Goal: Book appointment/travel/reservation

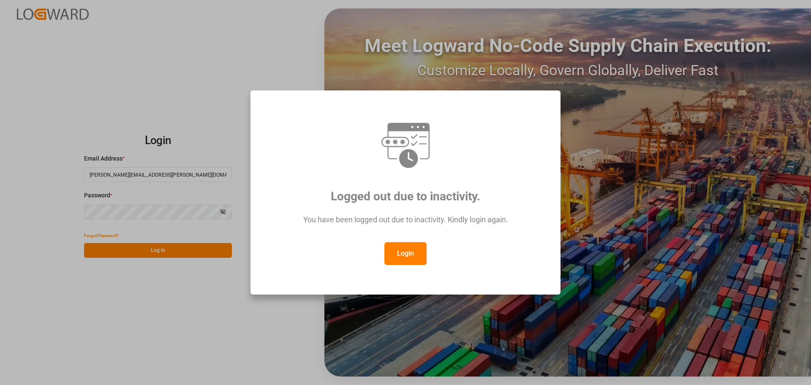
click at [422, 248] on button "Login" at bounding box center [406, 253] width 42 height 23
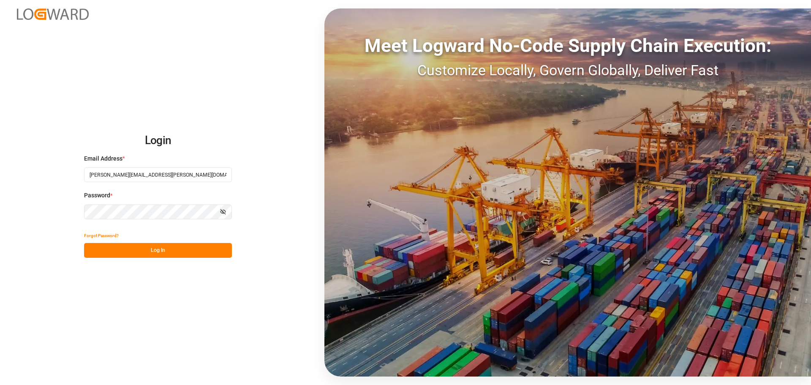
click at [193, 248] on button "Log In" at bounding box center [158, 250] width 148 height 15
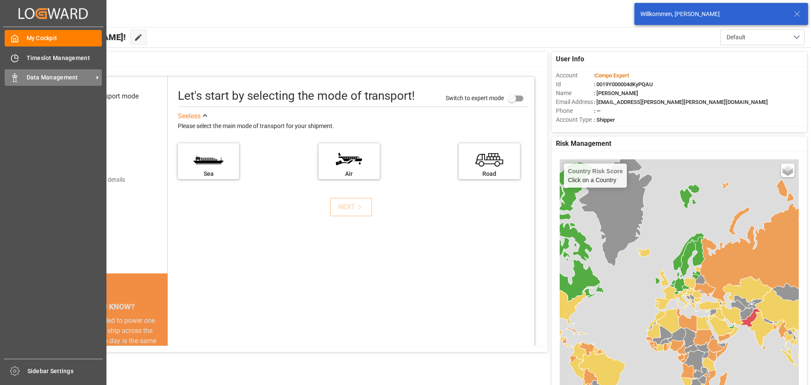
click at [22, 75] on div "Data Management Data Management" at bounding box center [53, 77] width 97 height 16
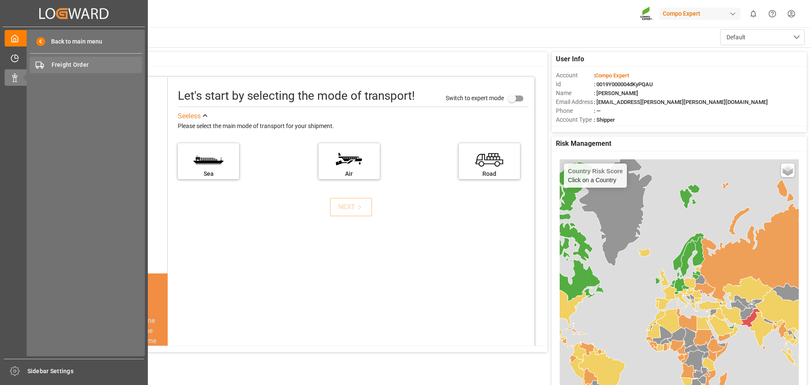
click at [58, 63] on span "Freight Order" at bounding box center [97, 64] width 91 height 9
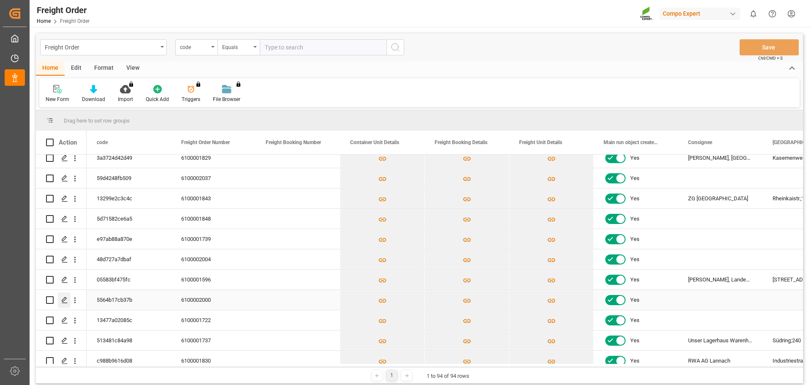
click at [65, 302] on icon "Press SPACE to select this row." at bounding box center [64, 300] width 7 height 7
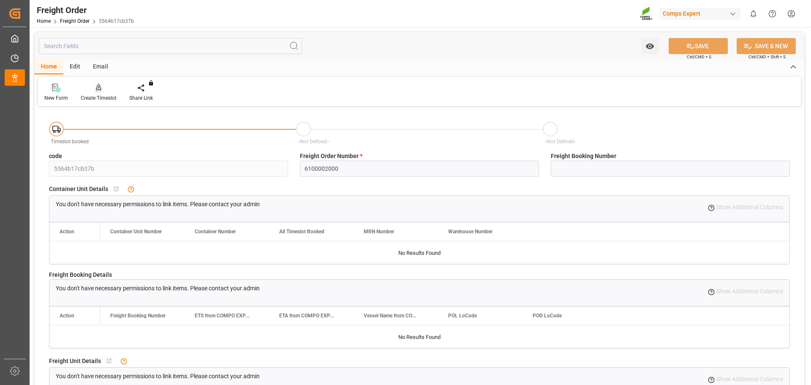
click at [103, 97] on div "Create Timeslot" at bounding box center [99, 98] width 36 height 8
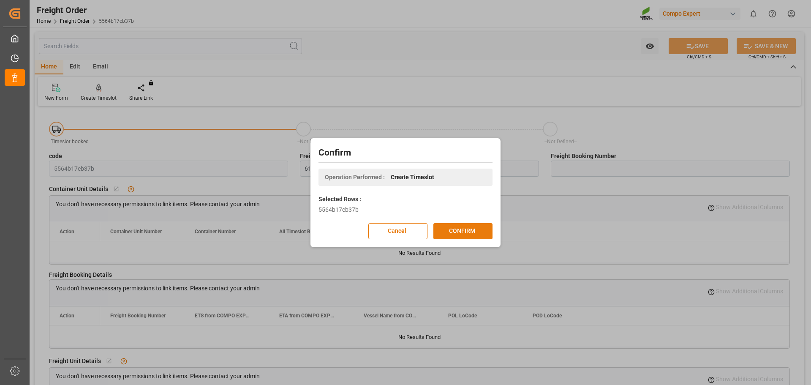
click at [474, 232] on button "CONFIRM" at bounding box center [463, 231] width 59 height 16
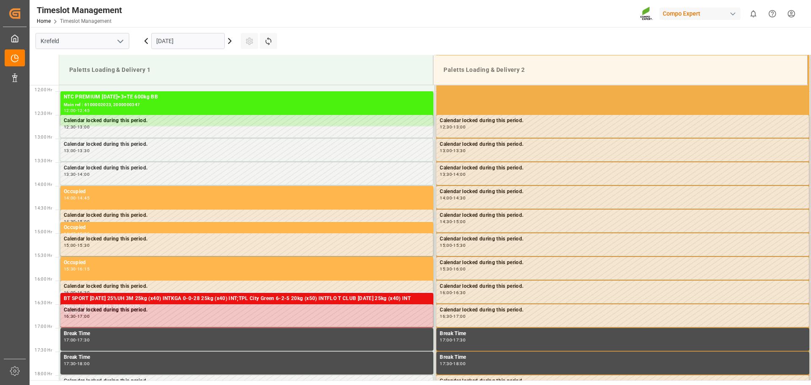
scroll to position [562, 0]
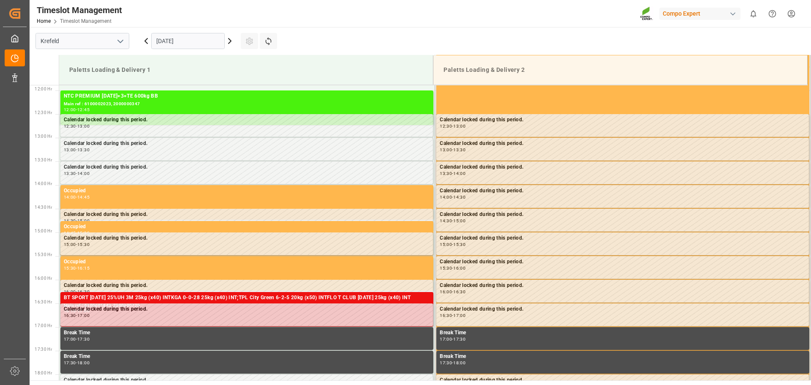
click at [188, 43] on input "[DATE]" at bounding box center [188, 41] width 74 height 16
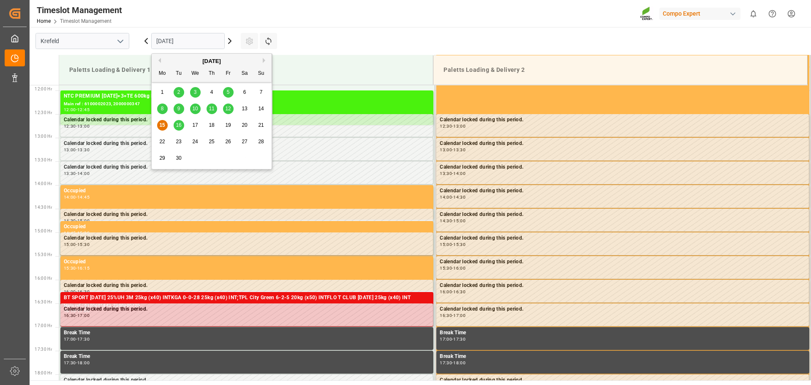
click at [179, 126] on span "16" at bounding box center [178, 125] width 5 height 6
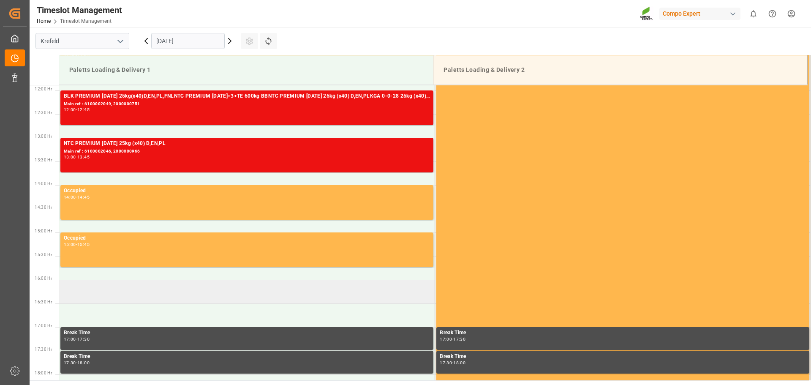
click at [187, 295] on td at bounding box center [247, 292] width 376 height 24
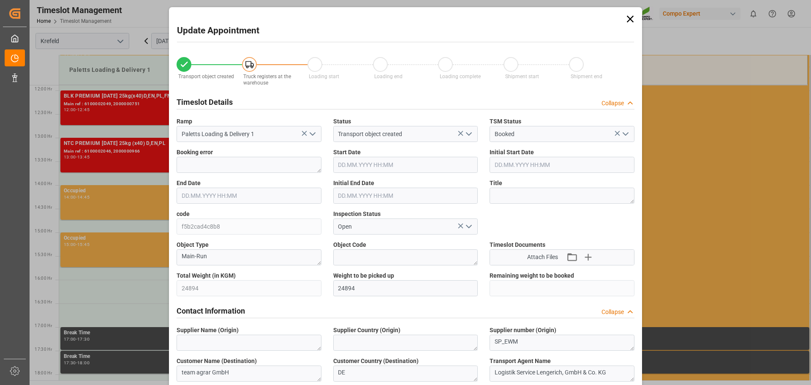
type input "[DATE] 16:00"
type input "[DATE] 16:30"
type input "[DATE] 07:14"
type input "[DATE] 11:01"
click at [388, 164] on input "[DATE] 16:00" at bounding box center [405, 165] width 145 height 16
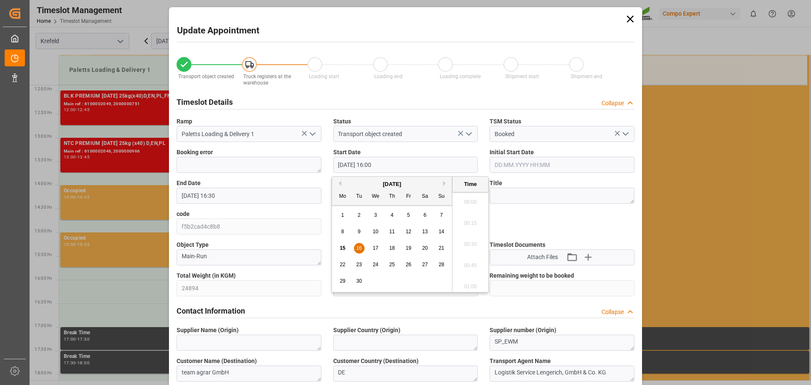
scroll to position [1313, 0]
click at [361, 247] on span "16" at bounding box center [358, 248] width 5 height 6
click at [470, 220] on li "15:45" at bounding box center [471, 220] width 36 height 21
type input "[DATE] 15:45"
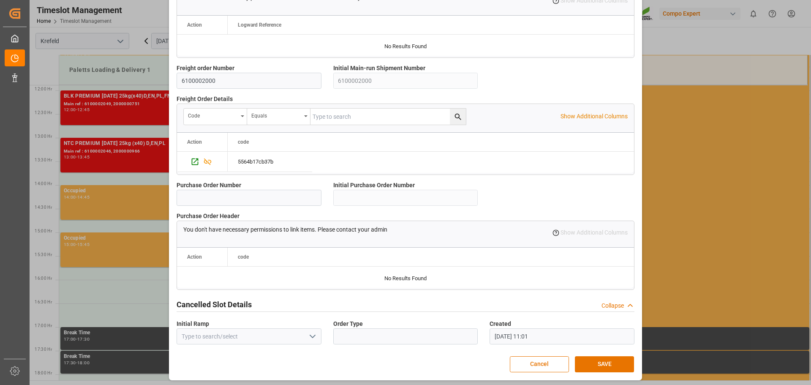
scroll to position [727, 0]
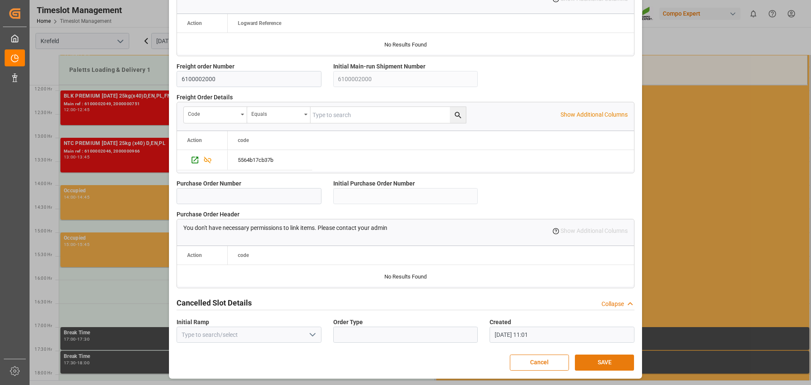
click at [602, 359] on button "SAVE" at bounding box center [604, 363] width 59 height 16
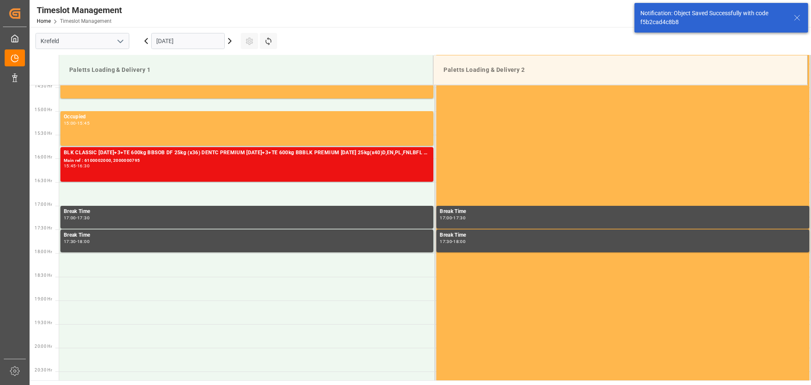
scroll to position [704, 0]
